Goal: Information Seeking & Learning: Learn about a topic

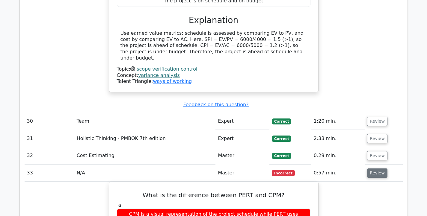
click at [375, 169] on button "Review" at bounding box center [377, 173] width 20 height 9
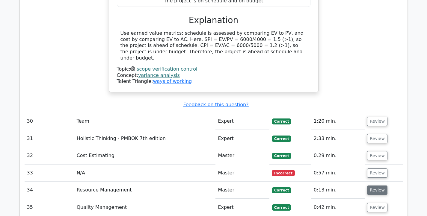
click at [375, 186] on button "Review" at bounding box center [377, 190] width 20 height 9
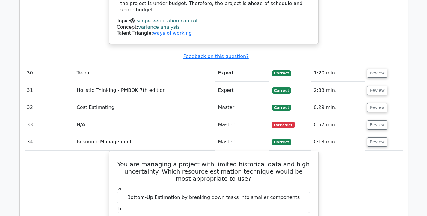
scroll to position [2501, 0]
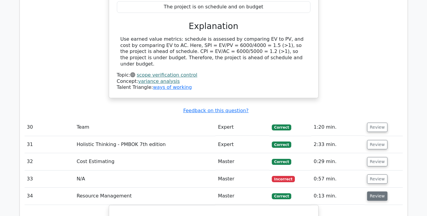
click at [377, 192] on button "Review" at bounding box center [377, 196] width 20 height 9
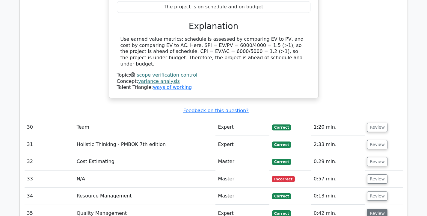
click at [374, 209] on button "Review" at bounding box center [377, 213] width 20 height 9
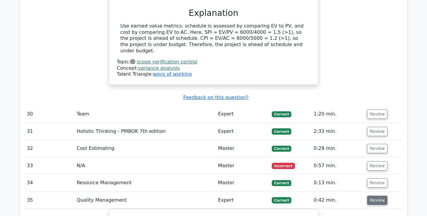
scroll to position [2516, 0]
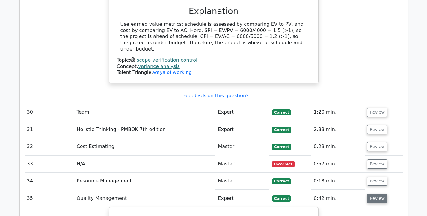
click at [370, 194] on button "Review" at bounding box center [377, 198] width 20 height 9
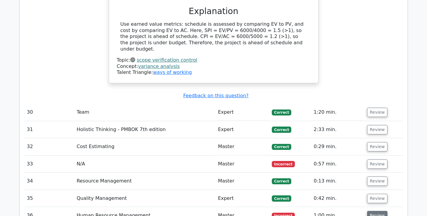
click at [370, 211] on button "Review" at bounding box center [377, 215] width 20 height 9
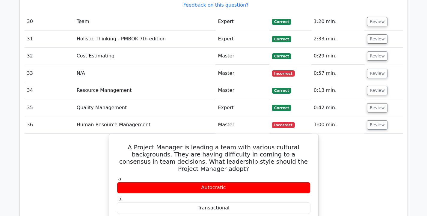
scroll to position [2608, 0]
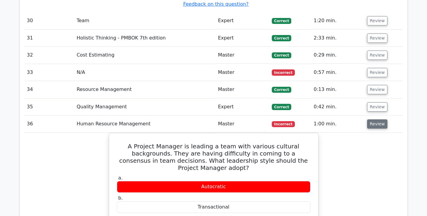
click at [376, 119] on button "Review" at bounding box center [377, 123] width 20 height 9
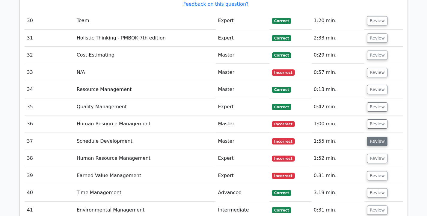
click at [373, 137] on button "Review" at bounding box center [377, 141] width 20 height 9
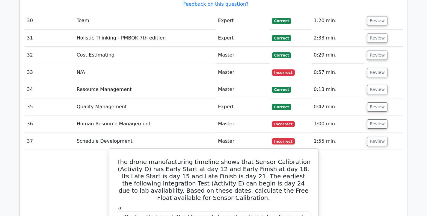
drag, startPoint x: 127, startPoint y: 46, endPoint x: 220, endPoint y: 169, distance: 154.2
copy div "The drone manufacturing timeline shows that Sensor Calibration (Activity D) has…"
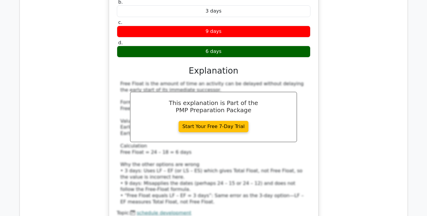
scroll to position [2844, 0]
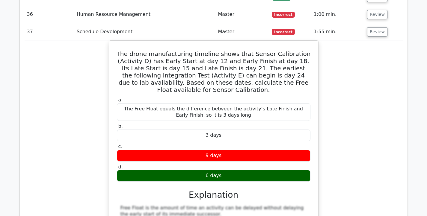
scroll to position [2546, 0]
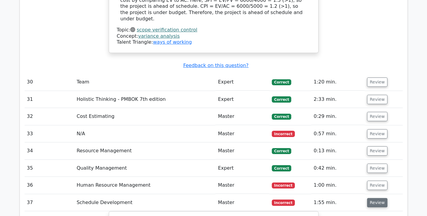
click at [375, 198] on button "Review" at bounding box center [377, 202] width 20 height 9
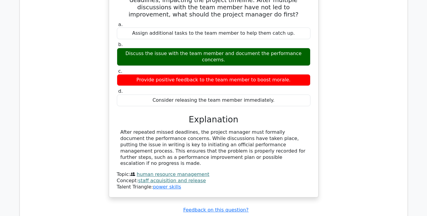
scroll to position [2802, 0]
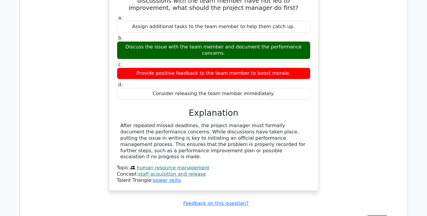
click at [378, 216] on button "Review" at bounding box center [377, 220] width 20 height 9
click at [371, 216] on button "Review" at bounding box center [377, 220] width 20 height 9
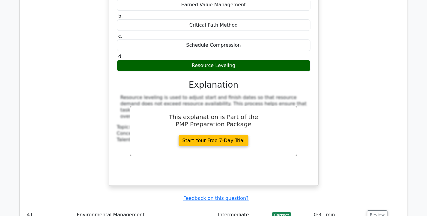
scroll to position [3104, 0]
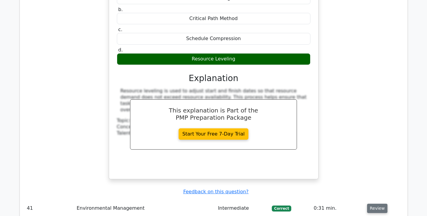
click at [378, 204] on button "Review" at bounding box center [377, 208] width 20 height 9
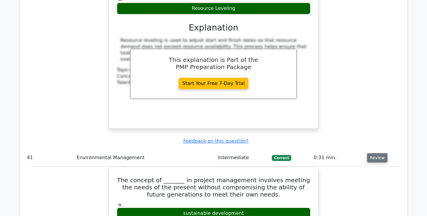
scroll to position [3155, 0]
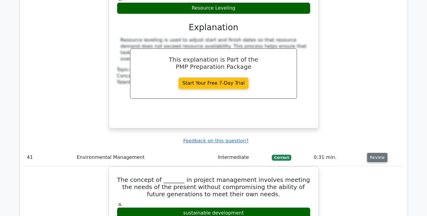
click at [377, 153] on button "Review" at bounding box center [377, 157] width 20 height 9
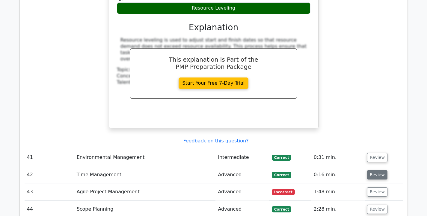
click at [371, 170] on button "Review" at bounding box center [377, 174] width 20 height 9
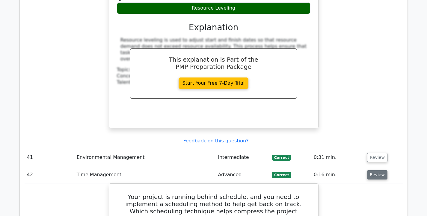
click at [371, 170] on button "Review" at bounding box center [377, 174] width 20 height 9
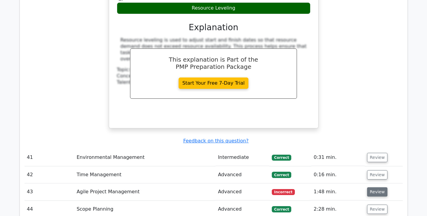
click at [375, 187] on button "Review" at bounding box center [377, 191] width 20 height 9
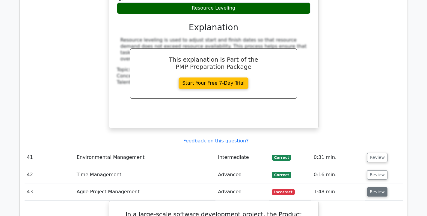
click at [375, 187] on button "Review" at bounding box center [377, 191] width 20 height 9
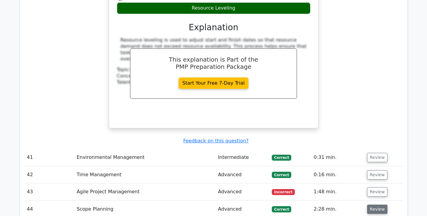
click at [374, 205] on button "Review" at bounding box center [377, 209] width 20 height 9
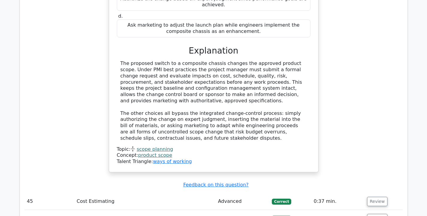
scroll to position [3512, 0]
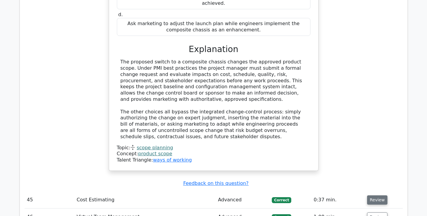
click at [383, 195] on button "Review" at bounding box center [377, 199] width 20 height 9
click at [382, 195] on button "Review" at bounding box center [377, 199] width 20 height 9
click at [373, 213] on button "Review" at bounding box center [377, 217] width 20 height 9
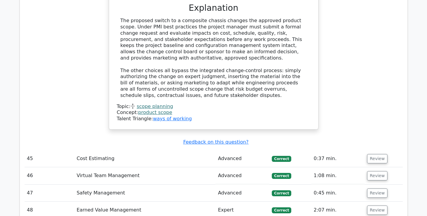
scroll to position [3555, 0]
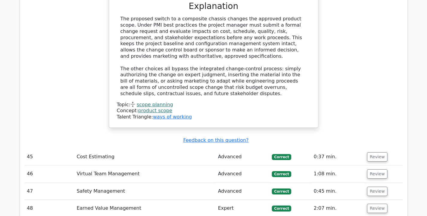
drag, startPoint x: 121, startPoint y: 87, endPoint x: 214, endPoint y: 177, distance: 129.8
copy div "In Adaptive Leadership, a 'balcony perspective' refers to the ability to ______…"
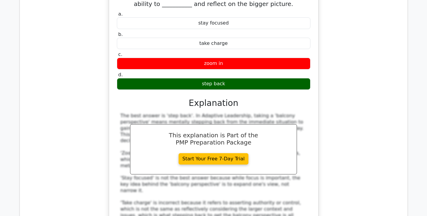
scroll to position [3813, 0]
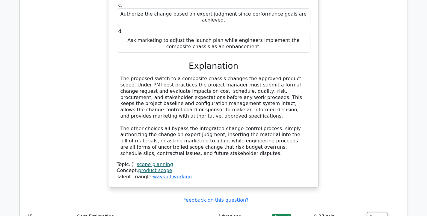
scroll to position [3484, 0]
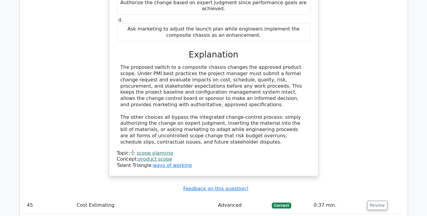
scroll to position [3531, 0]
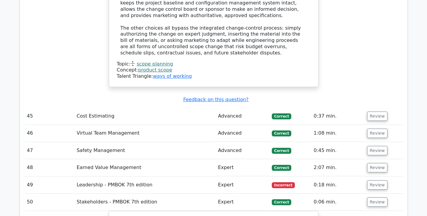
scroll to position [3609, 0]
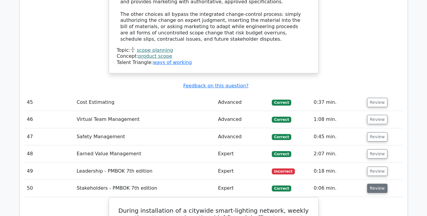
click at [375, 184] on button "Review" at bounding box center [377, 188] width 20 height 9
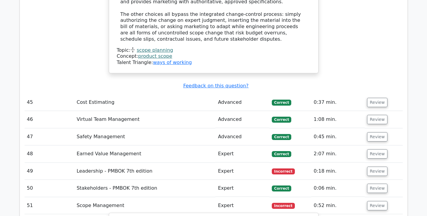
drag, startPoint x: 122, startPoint y: 65, endPoint x: 255, endPoint y: 167, distance: 167.6
copy div "Which of the following best describes the primary objective of scope validation…"
click at [368, 201] on button "Review" at bounding box center [377, 205] width 20 height 9
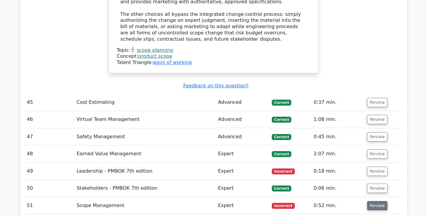
click at [368, 201] on button "Review" at bounding box center [377, 205] width 20 height 9
click at [369, 201] on button "Review" at bounding box center [377, 205] width 20 height 9
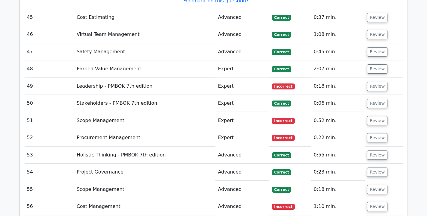
scroll to position [3684, 0]
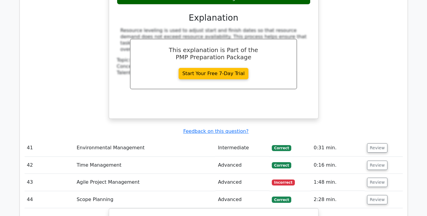
scroll to position [3155, 0]
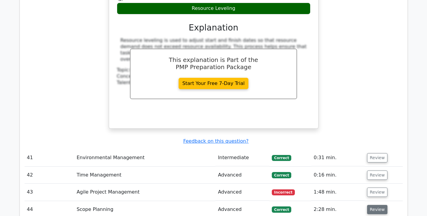
click at [371, 205] on button "Review" at bounding box center [377, 209] width 20 height 9
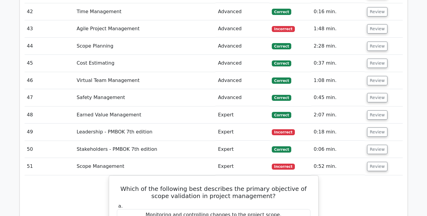
scroll to position [3336, 0]
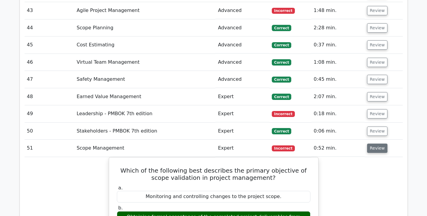
click at [377, 144] on button "Review" at bounding box center [377, 148] width 20 height 9
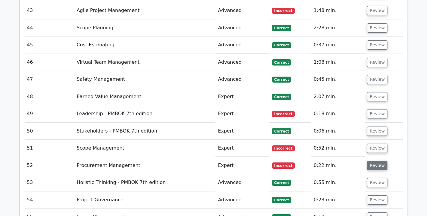
click at [376, 161] on button "Review" at bounding box center [377, 165] width 20 height 9
click at [378, 161] on button "Review" at bounding box center [377, 165] width 20 height 9
click at [372, 161] on button "Review" at bounding box center [377, 165] width 20 height 9
click at [374, 161] on button "Review" at bounding box center [377, 165] width 20 height 9
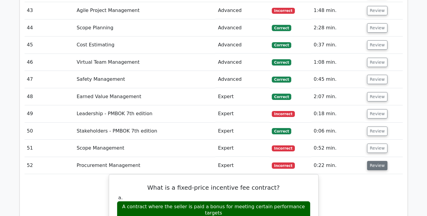
click at [377, 161] on button "Review" at bounding box center [377, 165] width 20 height 9
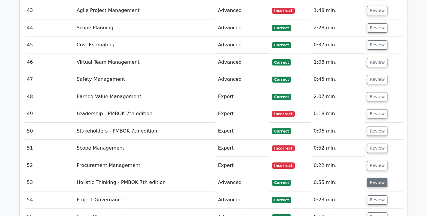
click at [376, 178] on button "Review" at bounding box center [377, 182] width 20 height 9
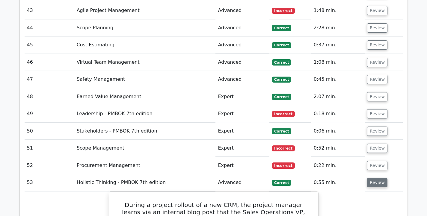
click at [376, 178] on button "Review" at bounding box center [377, 182] width 20 height 9
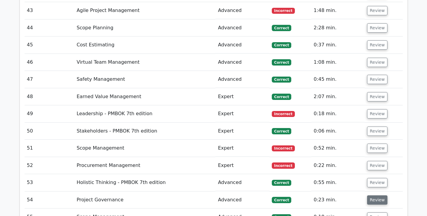
click at [376, 195] on button "Review" at bounding box center [377, 199] width 20 height 9
click at [373, 213] on button "Review" at bounding box center [377, 217] width 20 height 9
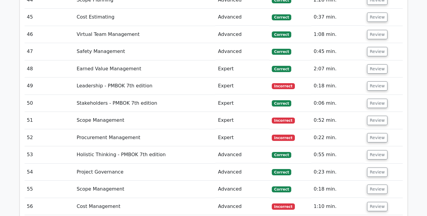
scroll to position [3367, 0]
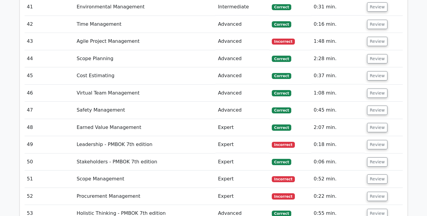
scroll to position [3305, 0]
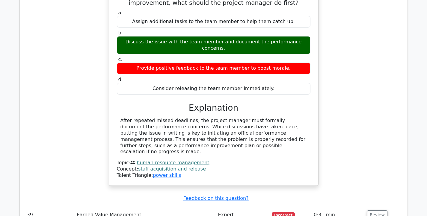
scroll to position [2802, 0]
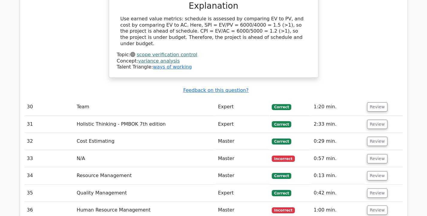
scroll to position [2516, 0]
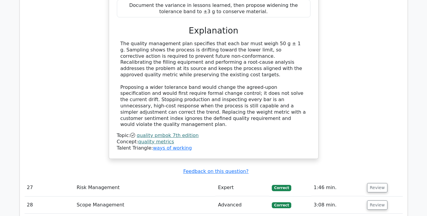
scroll to position [2132, 0]
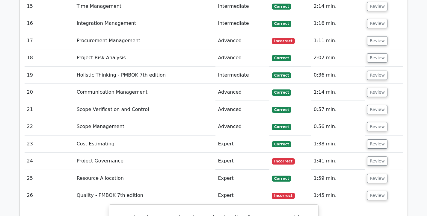
scroll to position [1804, 0]
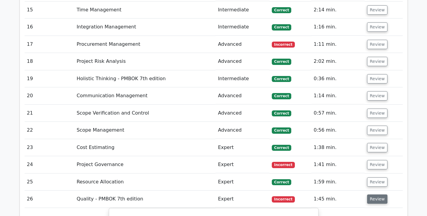
click at [375, 195] on button "Review" at bounding box center [377, 199] width 20 height 9
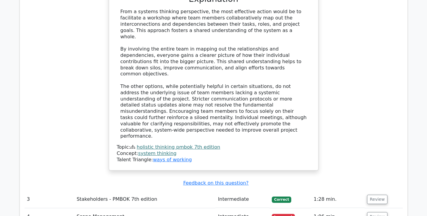
scroll to position [1134, 0]
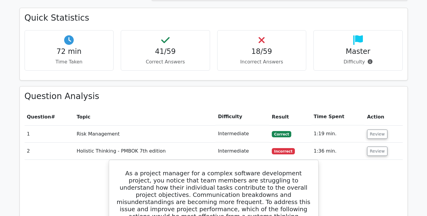
scroll to position [764, 0]
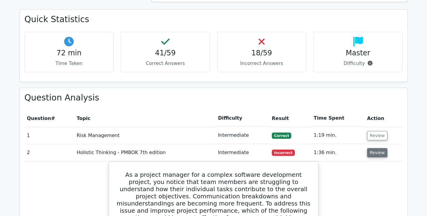
click at [375, 148] on button "Review" at bounding box center [377, 152] width 20 height 9
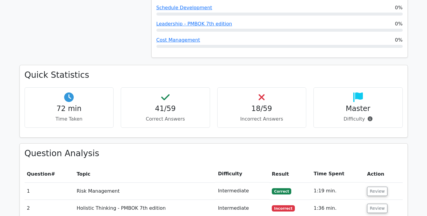
scroll to position [692, 0]
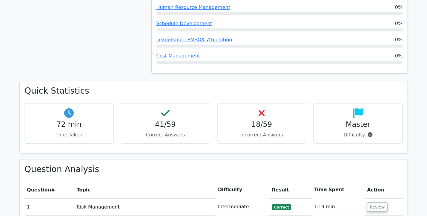
click at [287, 181] on th "Result" at bounding box center [290, 189] width 42 height 17
click at [279, 181] on th "Result" at bounding box center [290, 189] width 42 height 17
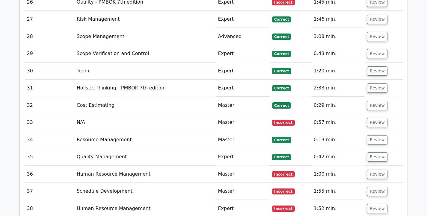
scroll to position [1331, 0]
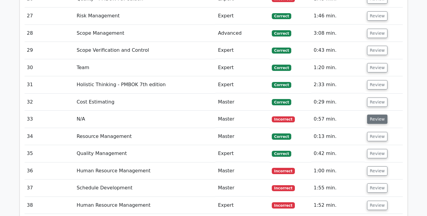
click at [374, 115] on button "Review" at bounding box center [377, 119] width 20 height 9
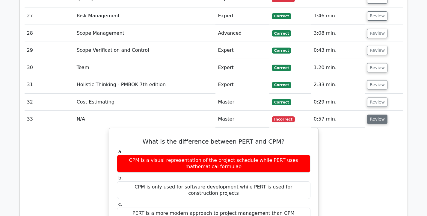
click at [374, 115] on button "Review" at bounding box center [377, 119] width 20 height 9
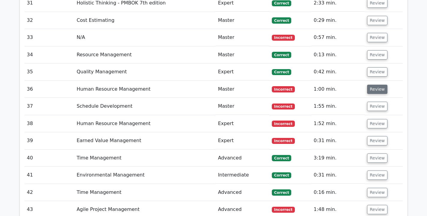
scroll to position [1413, 0]
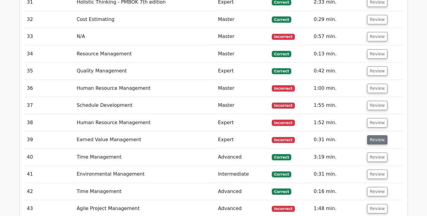
click at [372, 135] on button "Review" at bounding box center [377, 139] width 20 height 9
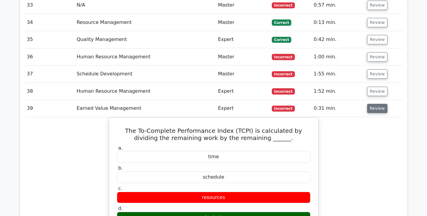
scroll to position [1445, 0]
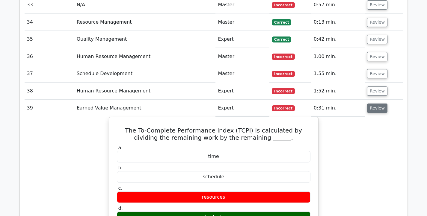
click at [379, 104] on button "Review" at bounding box center [377, 108] width 20 height 9
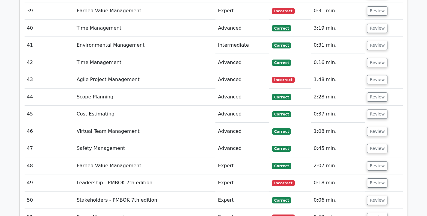
scroll to position [1543, 0]
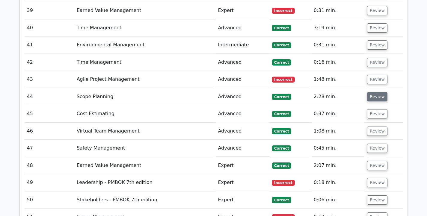
click at [372, 92] on button "Review" at bounding box center [377, 96] width 20 height 9
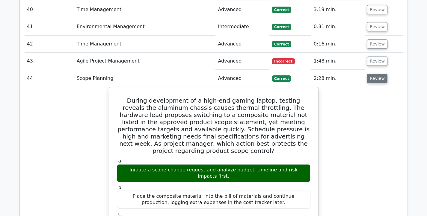
scroll to position [1562, 0]
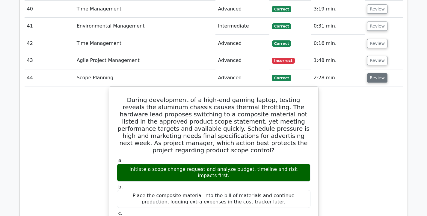
click at [368, 73] on button "Review" at bounding box center [377, 77] width 20 height 9
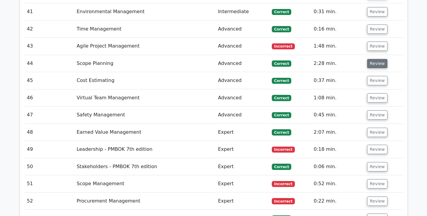
scroll to position [1576, 0]
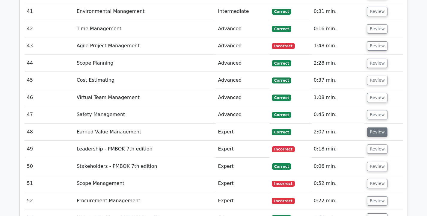
click at [368, 128] on button "Review" at bounding box center [377, 132] width 20 height 9
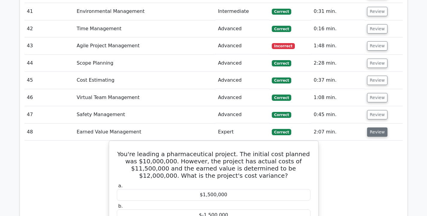
click at [368, 128] on button "Review" at bounding box center [377, 132] width 20 height 9
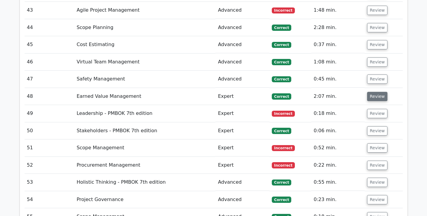
scroll to position [1612, 0]
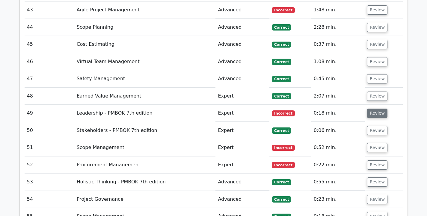
click at [376, 109] on button "Review" at bounding box center [377, 113] width 20 height 9
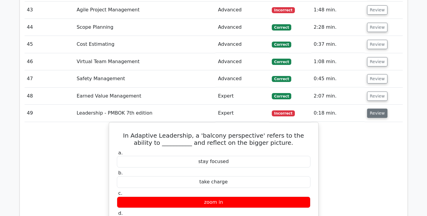
click at [376, 109] on button "Review" at bounding box center [377, 113] width 20 height 9
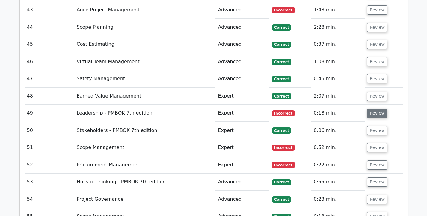
click at [376, 109] on button "Review" at bounding box center [377, 113] width 20 height 9
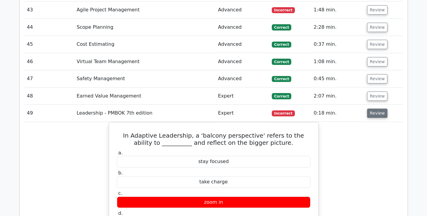
click at [376, 109] on button "Review" at bounding box center [377, 113] width 20 height 9
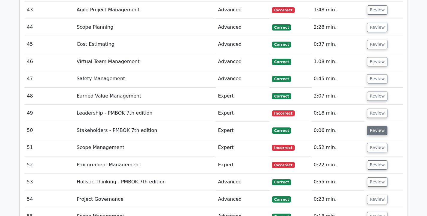
click at [377, 126] on button "Review" at bounding box center [377, 130] width 20 height 9
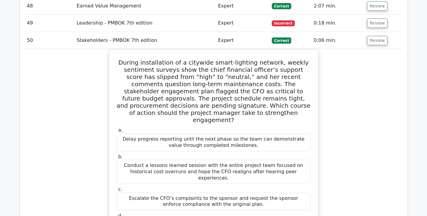
scroll to position [1705, 0]
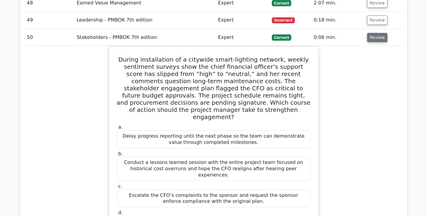
click at [371, 33] on button "Review" at bounding box center [377, 37] width 20 height 9
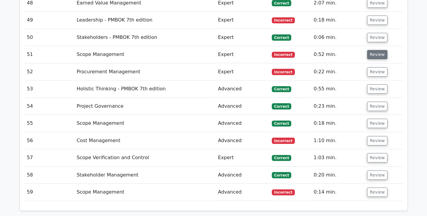
click at [370, 50] on button "Review" at bounding box center [377, 54] width 20 height 9
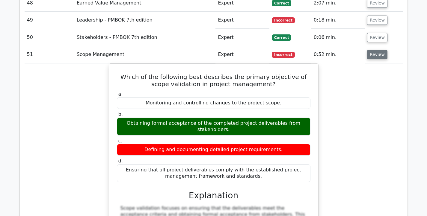
click at [370, 50] on button "Review" at bounding box center [377, 54] width 20 height 9
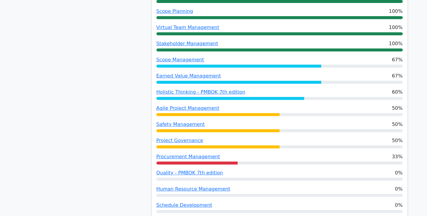
scroll to position [509, 0]
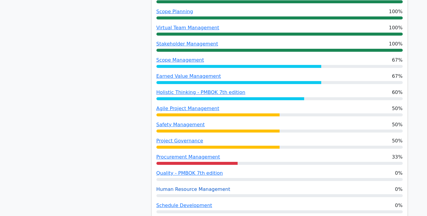
click at [201, 186] on link "Human Resource Management" at bounding box center [193, 189] width 74 height 6
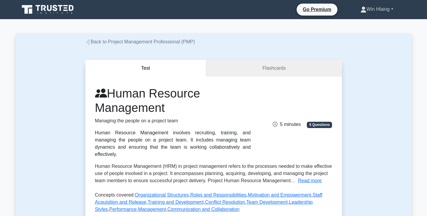
click at [365, 13] on link "Win Hlaing" at bounding box center [376, 9] width 61 height 12
click at [356, 25] on link "Profile" at bounding box center [369, 24] width 47 height 10
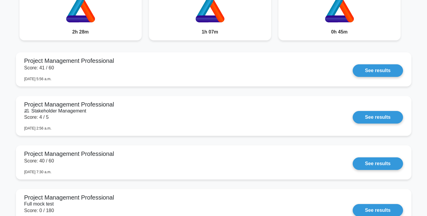
scroll to position [525, 0]
